Goal: Task Accomplishment & Management: Manage account settings

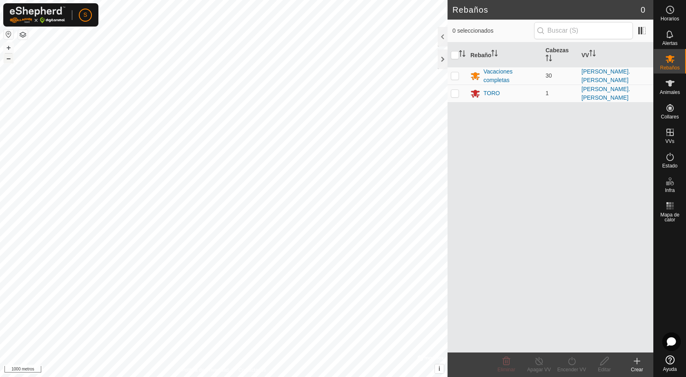
click at [7, 57] on font "–" at bounding box center [9, 58] width 4 height 9
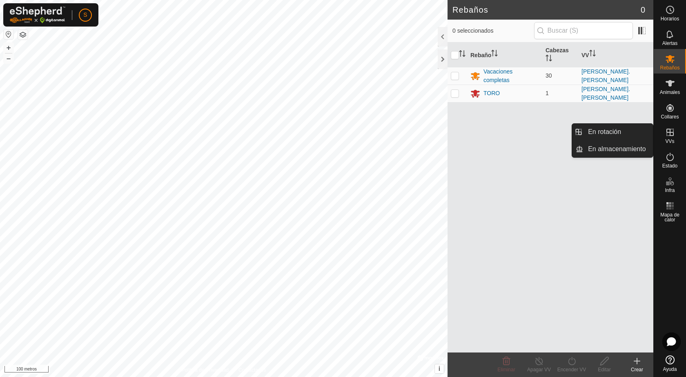
click at [531, 134] on icon at bounding box center [670, 132] width 10 height 10
click at [531, 140] on font "VVs" at bounding box center [669, 141] width 9 height 6
click at [531, 129] on icon at bounding box center [670, 132] width 10 height 10
click at [531, 135] on link "En rotación" at bounding box center [618, 132] width 70 height 16
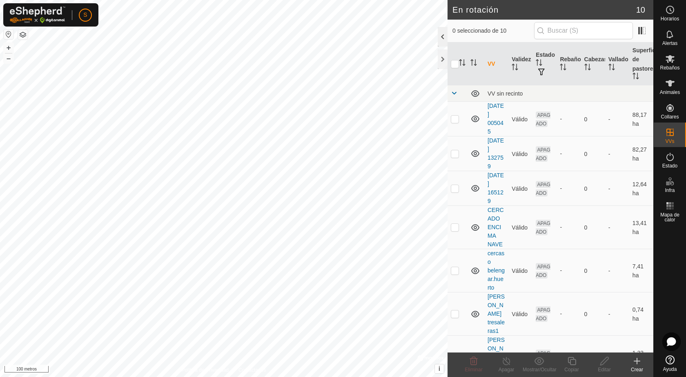
click at [444, 37] on div at bounding box center [443, 37] width 10 height 20
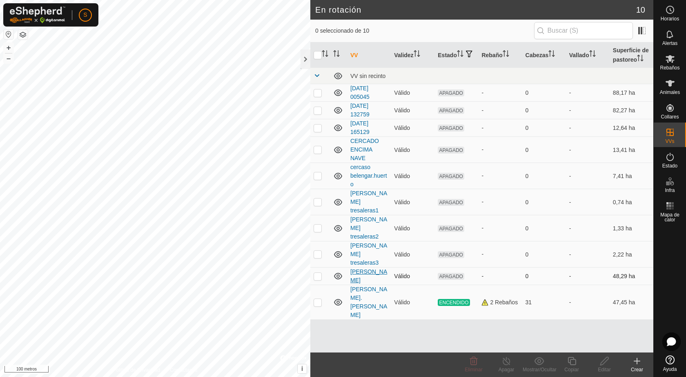
click at [371, 268] on font "[PERSON_NAME]" at bounding box center [368, 275] width 37 height 15
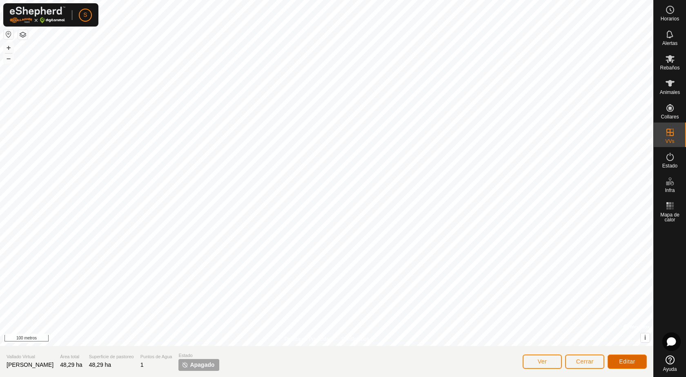
click at [531, 359] on font "Editar" at bounding box center [627, 361] width 16 height 7
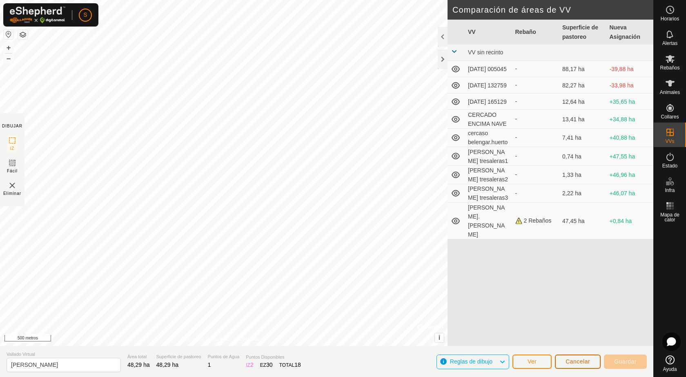
click at [531, 364] on font "Cancelar" at bounding box center [578, 361] width 25 height 7
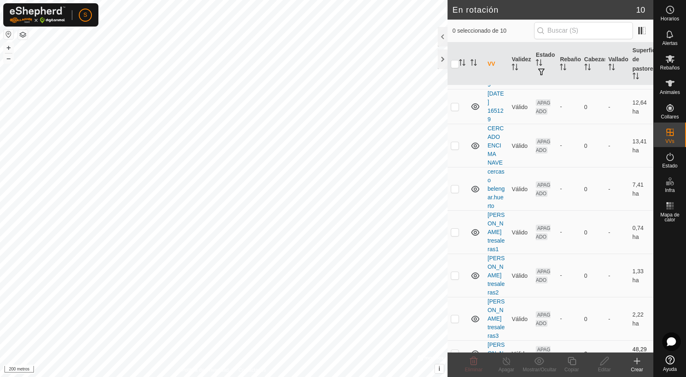
scroll to position [88, 0]
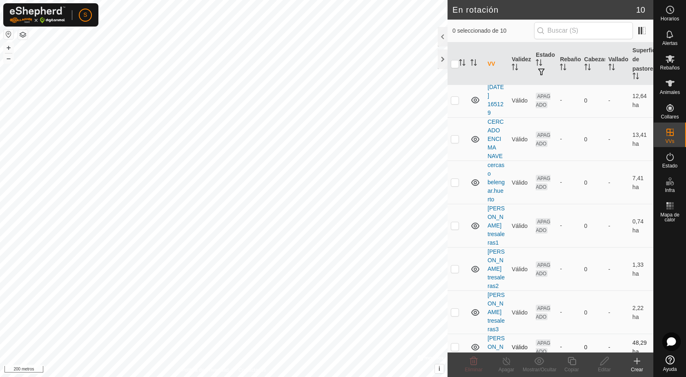
click at [457, 344] on p-checkbox at bounding box center [455, 347] width 8 height 7
click at [474, 361] on icon at bounding box center [474, 361] width 10 height 10
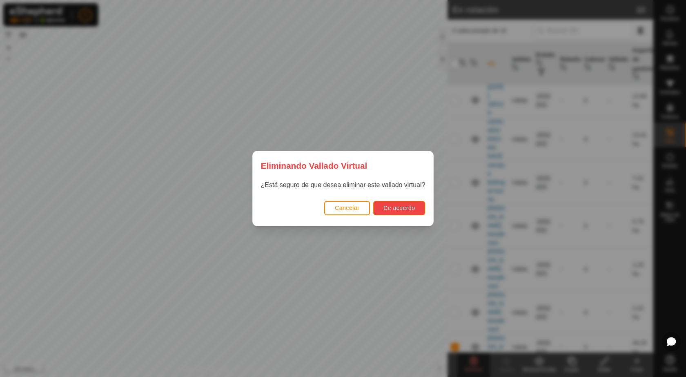
click at [395, 205] on font "De acuerdo" at bounding box center [399, 208] width 31 height 7
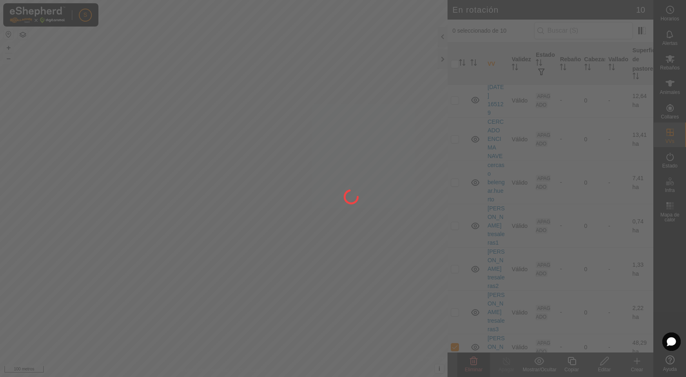
checkbox input "false"
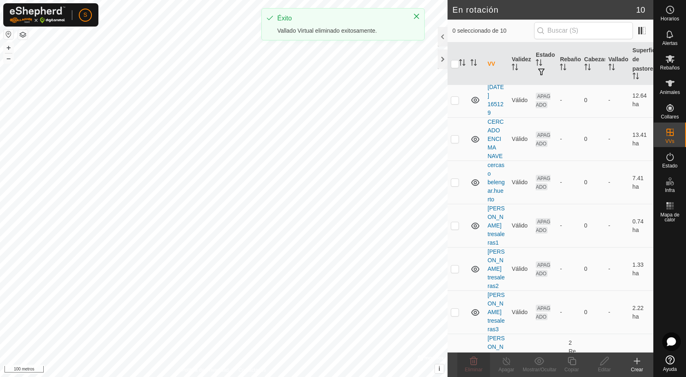
scroll to position [0, 0]
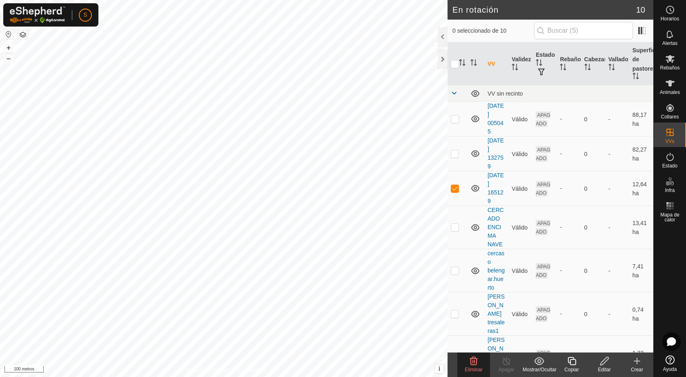
click at [473, 364] on icon at bounding box center [474, 361] width 10 height 10
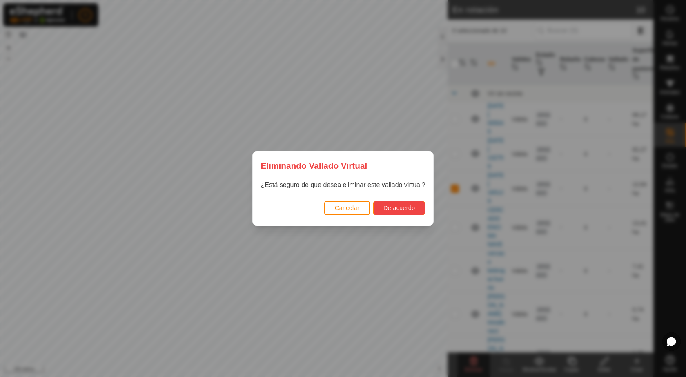
click at [395, 211] on font "De acuerdo" at bounding box center [399, 208] width 31 height 7
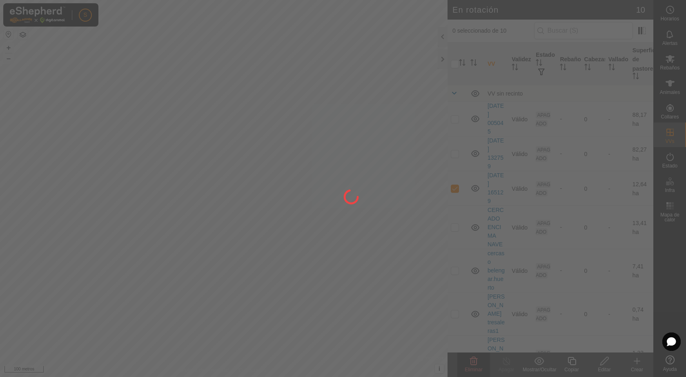
checkbox input "false"
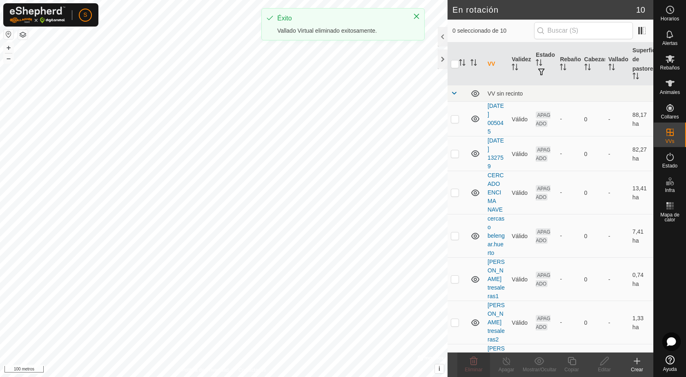
checkbox input "true"
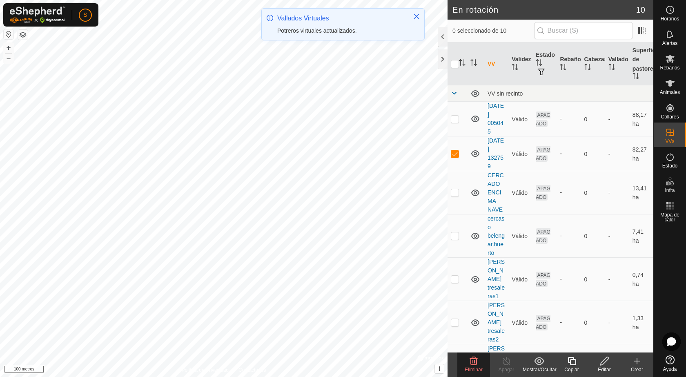
click at [475, 364] on icon at bounding box center [474, 361] width 8 height 8
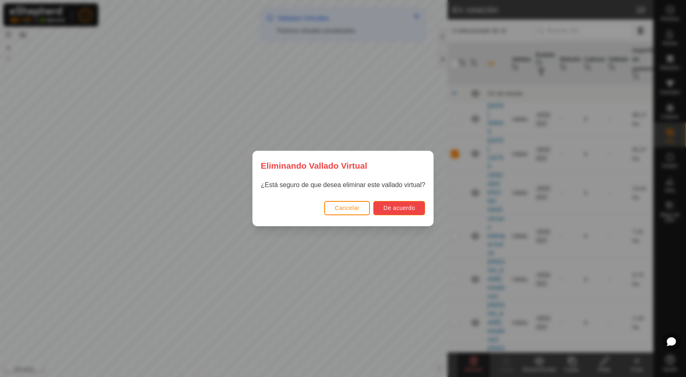
click at [389, 206] on font "De acuerdo" at bounding box center [399, 208] width 31 height 7
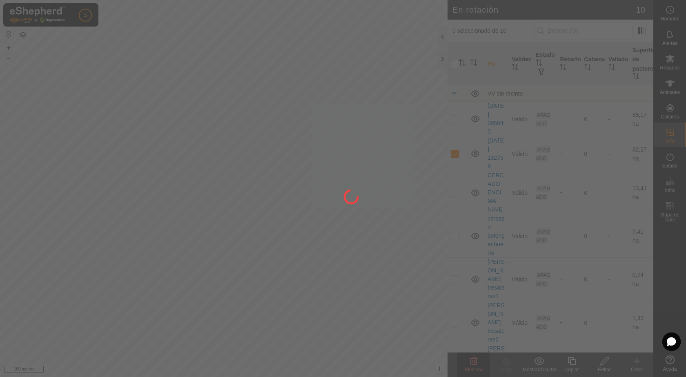
checkbox input "false"
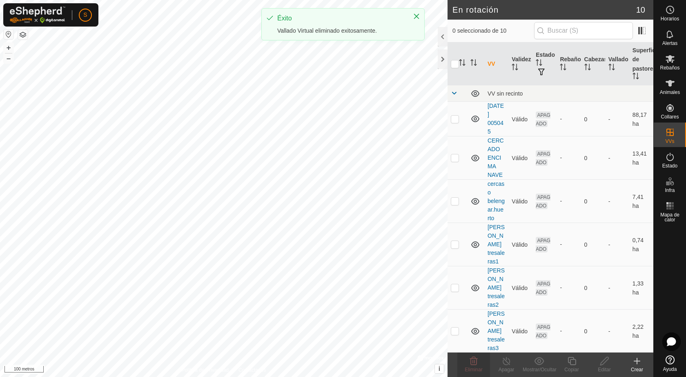
checkbox input "true"
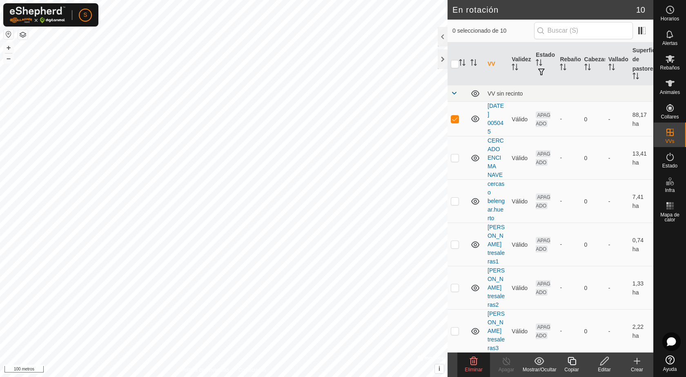
click at [475, 367] on font "Eliminar" at bounding box center [474, 370] width 18 height 6
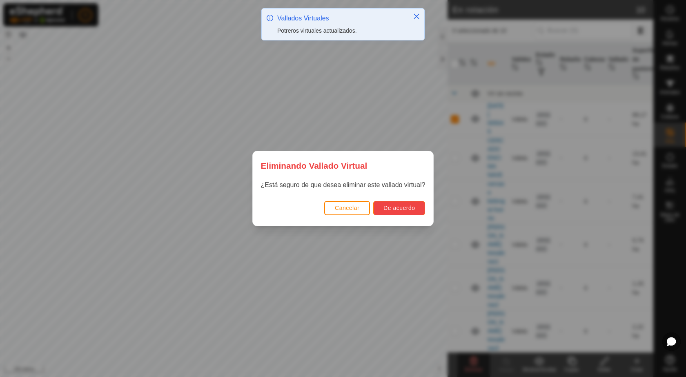
click at [393, 209] on font "De acuerdo" at bounding box center [399, 208] width 31 height 7
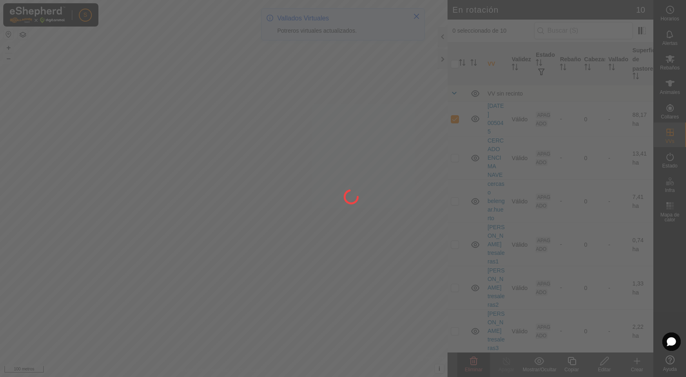
checkbox input "false"
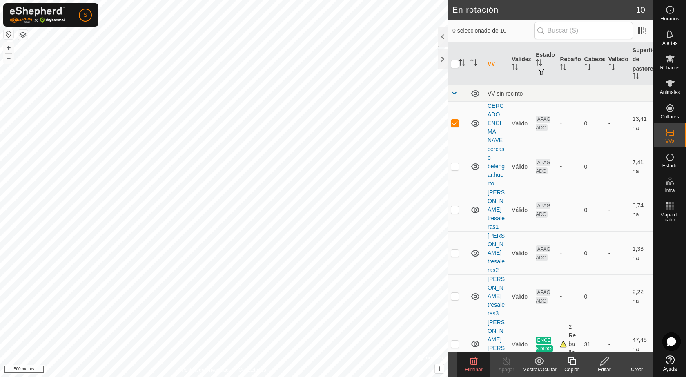
click at [473, 368] on font "Eliminar" at bounding box center [474, 370] width 18 height 6
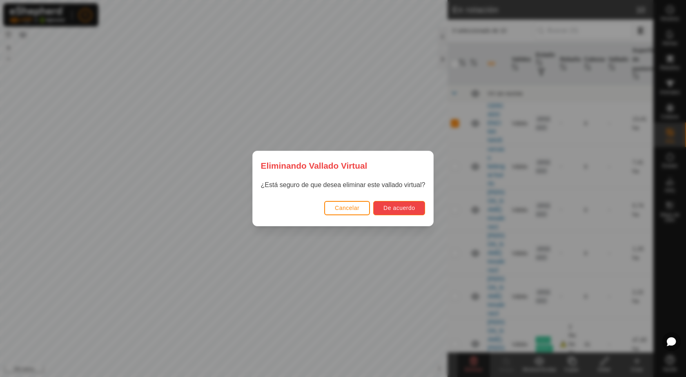
click at [397, 208] on font "De acuerdo" at bounding box center [399, 208] width 31 height 7
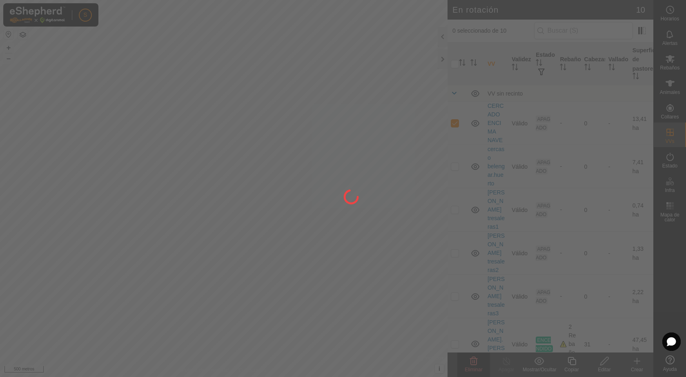
checkbox input "false"
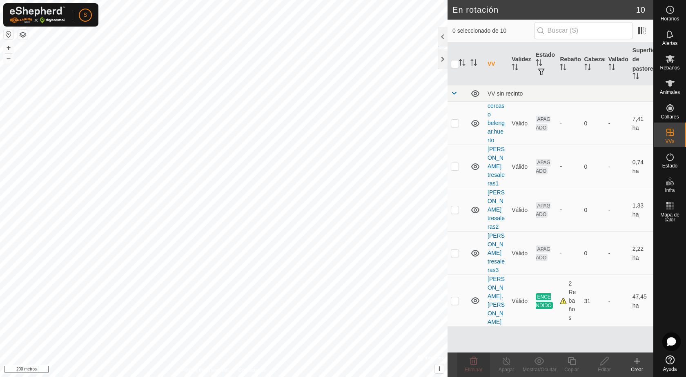
click at [531, 361] on icon at bounding box center [637, 361] width 6 height 0
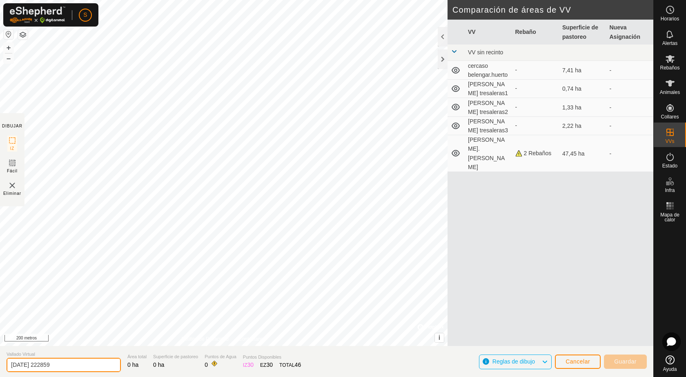
click at [16, 365] on input "[DATE] 222859" at bounding box center [64, 365] width 114 height 14
click at [75, 363] on input "[DATE] 222859" at bounding box center [64, 365] width 114 height 14
type input "2"
type input "[PERSON_NAME]"
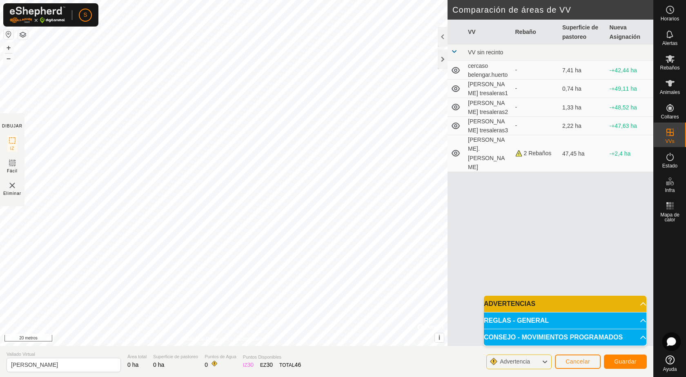
click at [267, 352] on div "DIBUJAR IZ Fácil Eliminar Política de Privacidad Contáctanos El [PERSON_NAME] d…" at bounding box center [327, 188] width 654 height 377
click at [328, 354] on div "DIBUJAR IZ Fácil Eliminar Política de Privacidad Contáctanos El [PERSON_NAME] d…" at bounding box center [327, 188] width 654 height 377
click at [531, 303] on p-accordion-header "ADVERTENCIAS" at bounding box center [565, 304] width 163 height 16
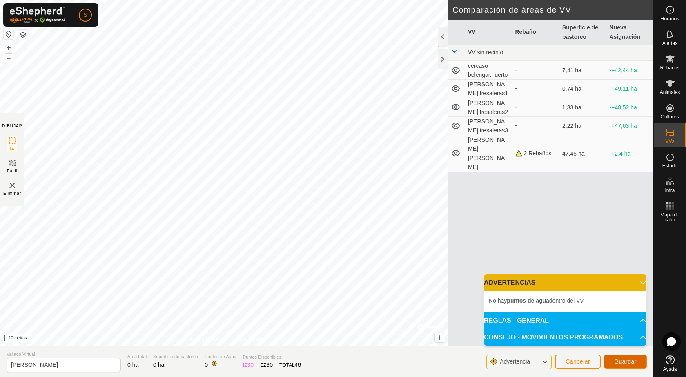
click at [531, 360] on font "Guardar" at bounding box center [625, 361] width 22 height 7
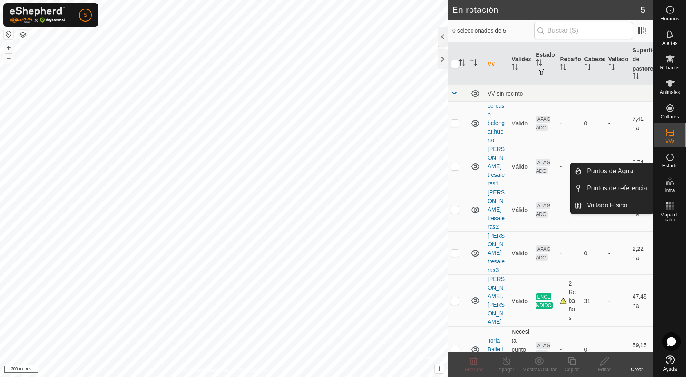
click at [531, 182] on icon at bounding box center [670, 181] width 10 height 10
click at [531, 170] on link "Puntos de Agua" at bounding box center [617, 171] width 71 height 16
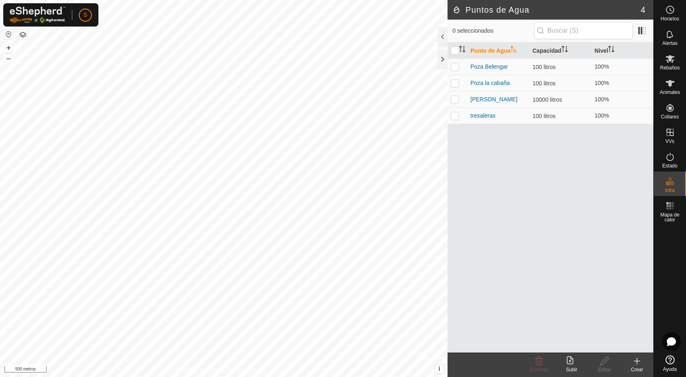
click at [531, 359] on icon at bounding box center [637, 361] width 10 height 10
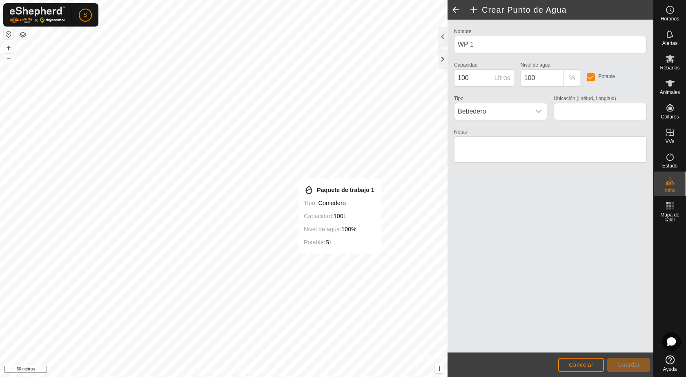
type input "42.523101, -0.632032"
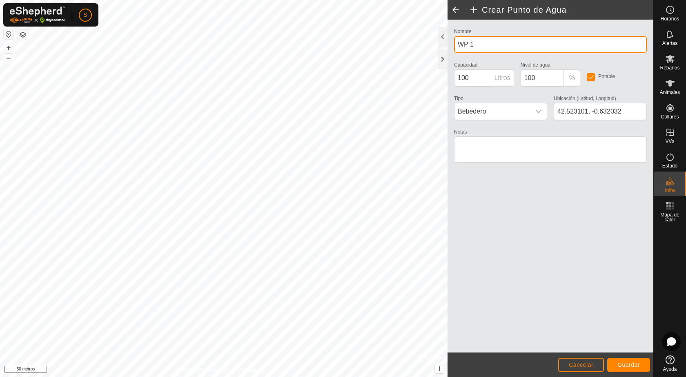
click at [506, 46] on input "WP 1" at bounding box center [550, 44] width 193 height 17
type input "W"
type input "rio horcal"
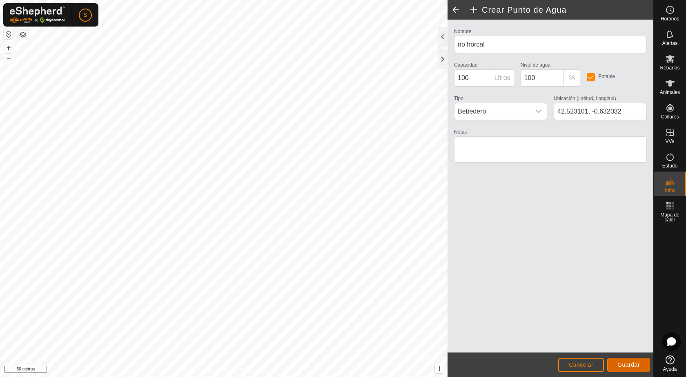
click at [531, 365] on font "Guardar" at bounding box center [629, 364] width 22 height 7
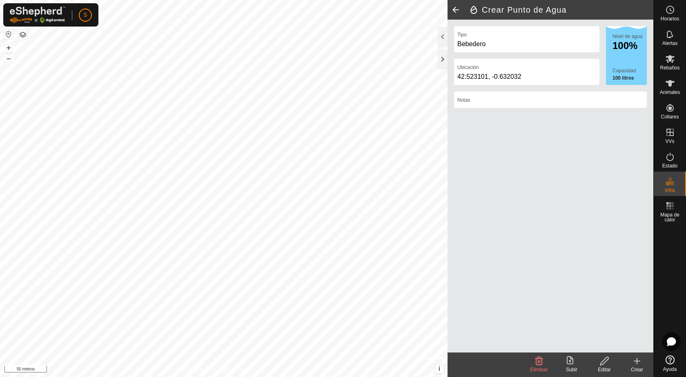
click at [531, 37] on div "Tipo Bebedero" at bounding box center [526, 39] width 145 height 26
click at [531, 364] on icon at bounding box center [605, 361] width 10 height 10
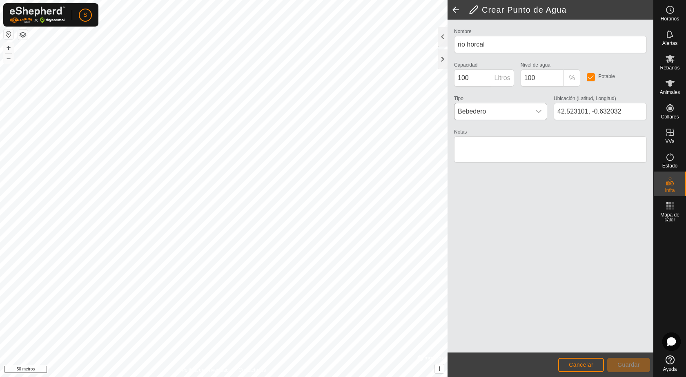
click at [531, 111] on icon "disparador desplegable" at bounding box center [538, 111] width 7 height 7
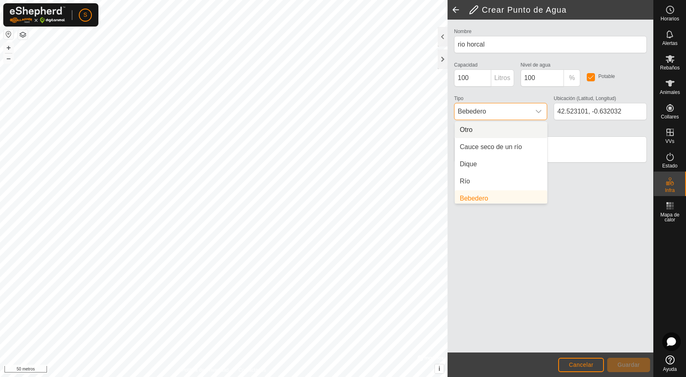
scroll to position [3, 0]
click at [475, 176] on li "Río" at bounding box center [501, 178] width 92 height 16
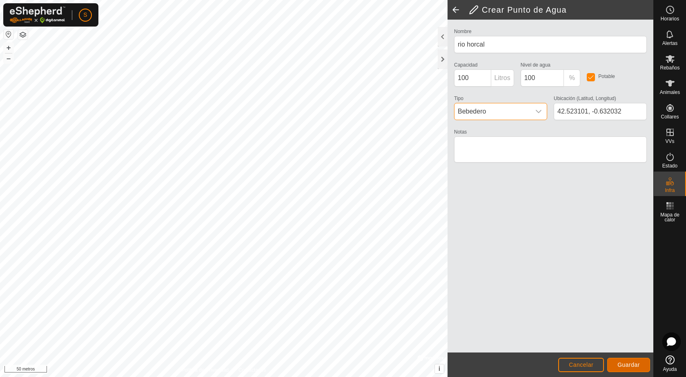
click at [531, 361] on button "Guardar" at bounding box center [628, 365] width 43 height 14
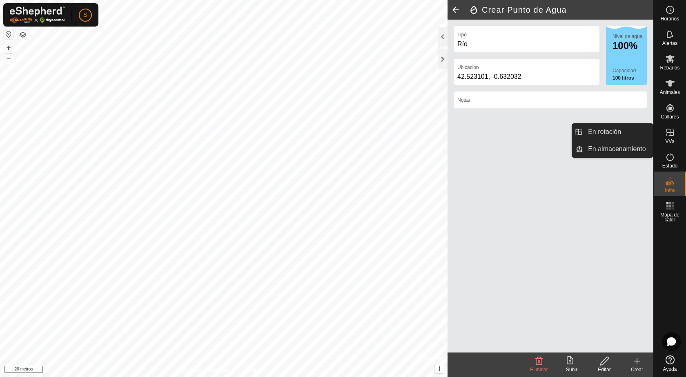
click at [531, 135] on icon at bounding box center [670, 132] width 10 height 10
click at [531, 149] on link "En almacenamiento" at bounding box center [618, 149] width 70 height 16
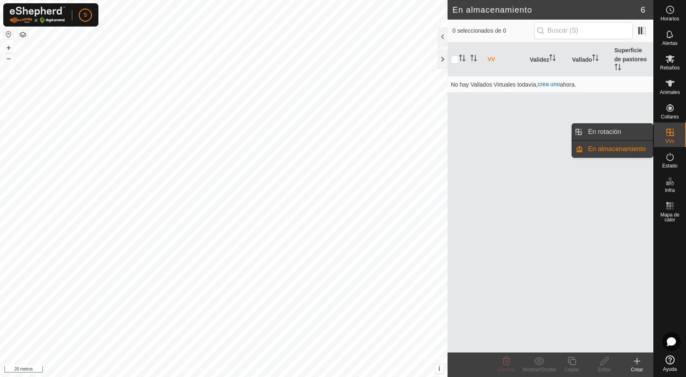
click at [531, 130] on link "En rotación" at bounding box center [618, 132] width 70 height 16
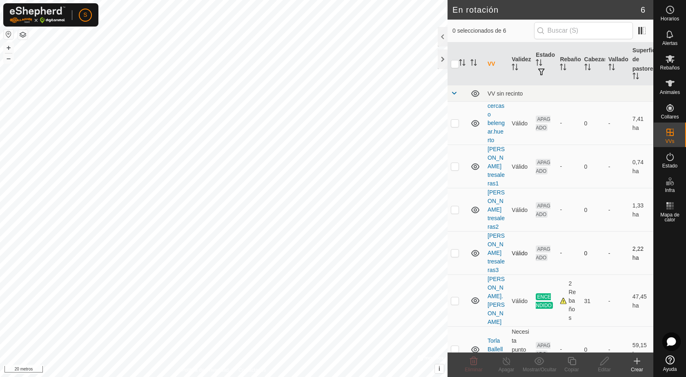
checkbox input "true"
click at [531, 365] on icon at bounding box center [605, 361] width 10 height 10
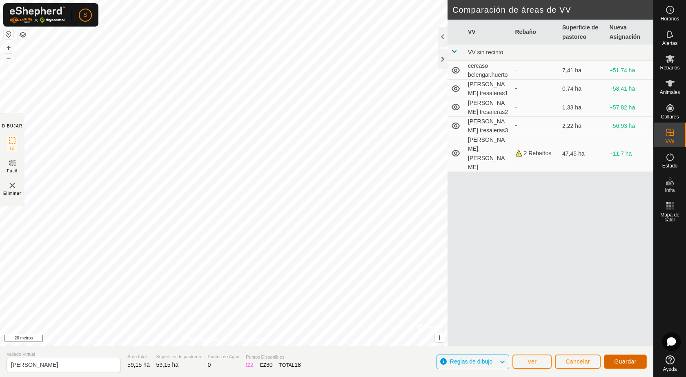
click at [531, 360] on font "Guardar" at bounding box center [625, 361] width 22 height 7
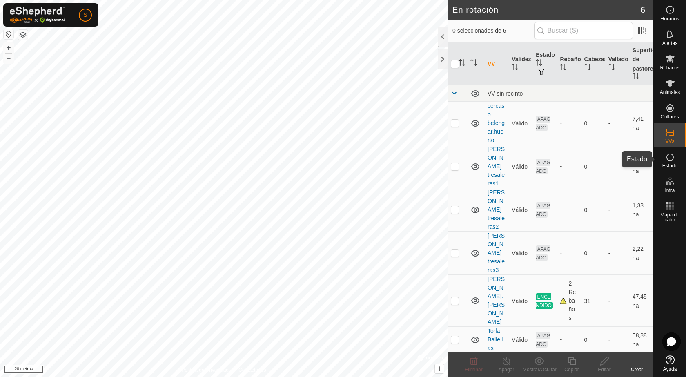
click at [531, 157] on icon at bounding box center [670, 157] width 10 height 10
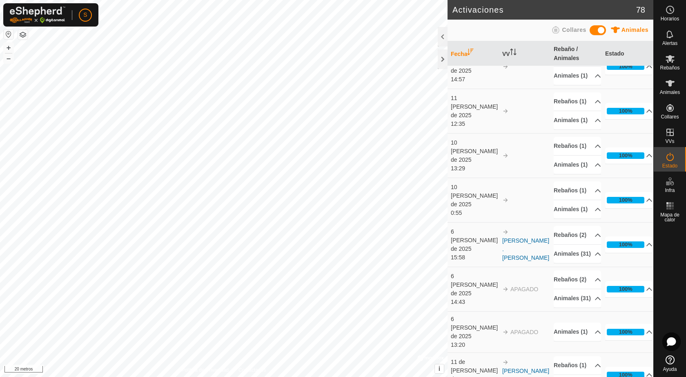
scroll to position [408, 0]
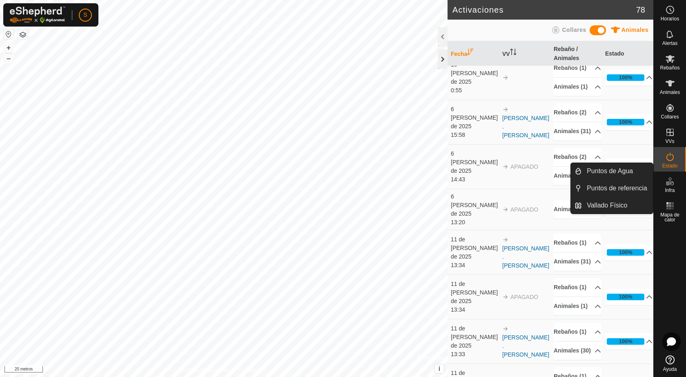
click at [438, 61] on div at bounding box center [443, 59] width 10 height 20
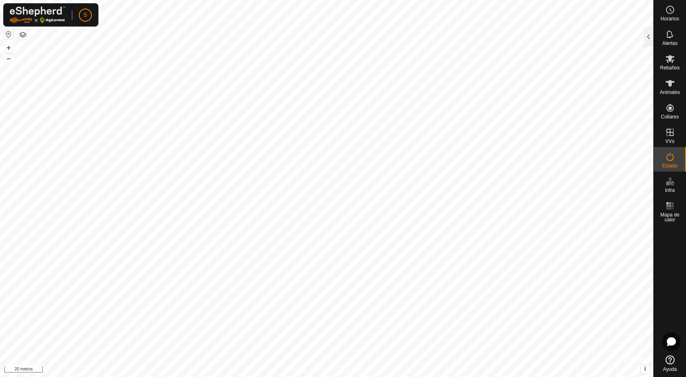
scroll to position [1377, 0]
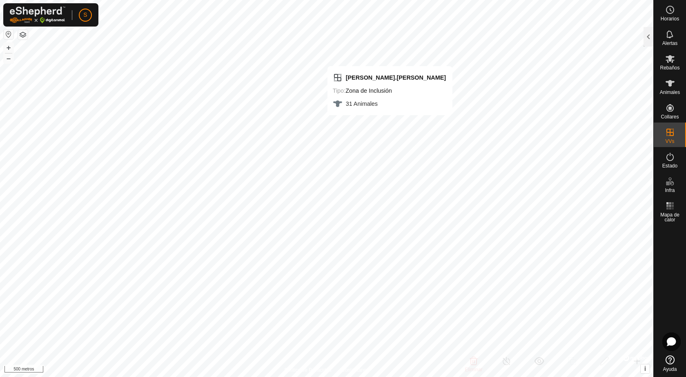
checkbox input "false"
